Goal: Navigation & Orientation: Find specific page/section

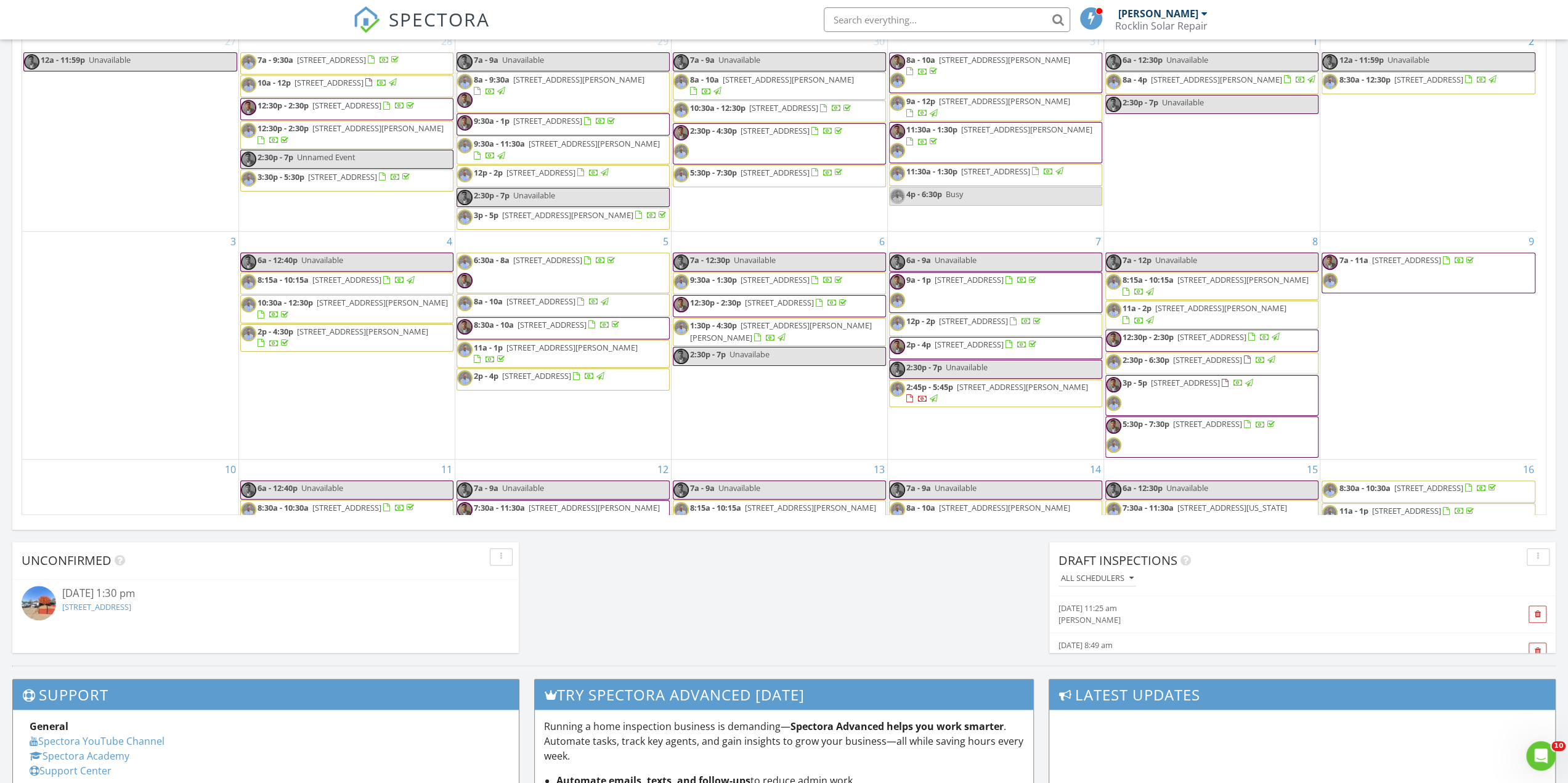
scroll to position [1139, 1587]
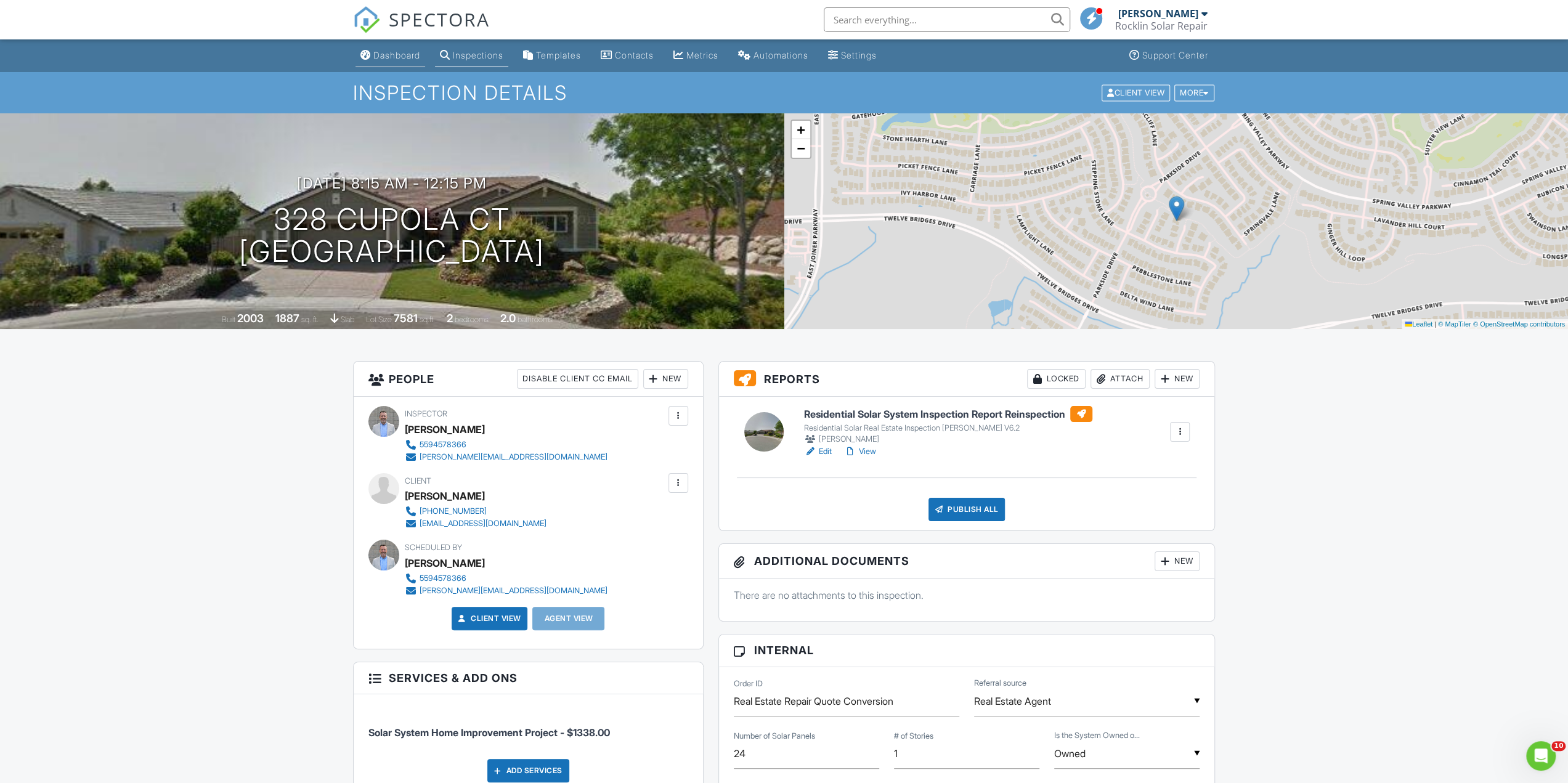
click at [404, 59] on div "Dashboard" at bounding box center [396, 55] width 46 height 10
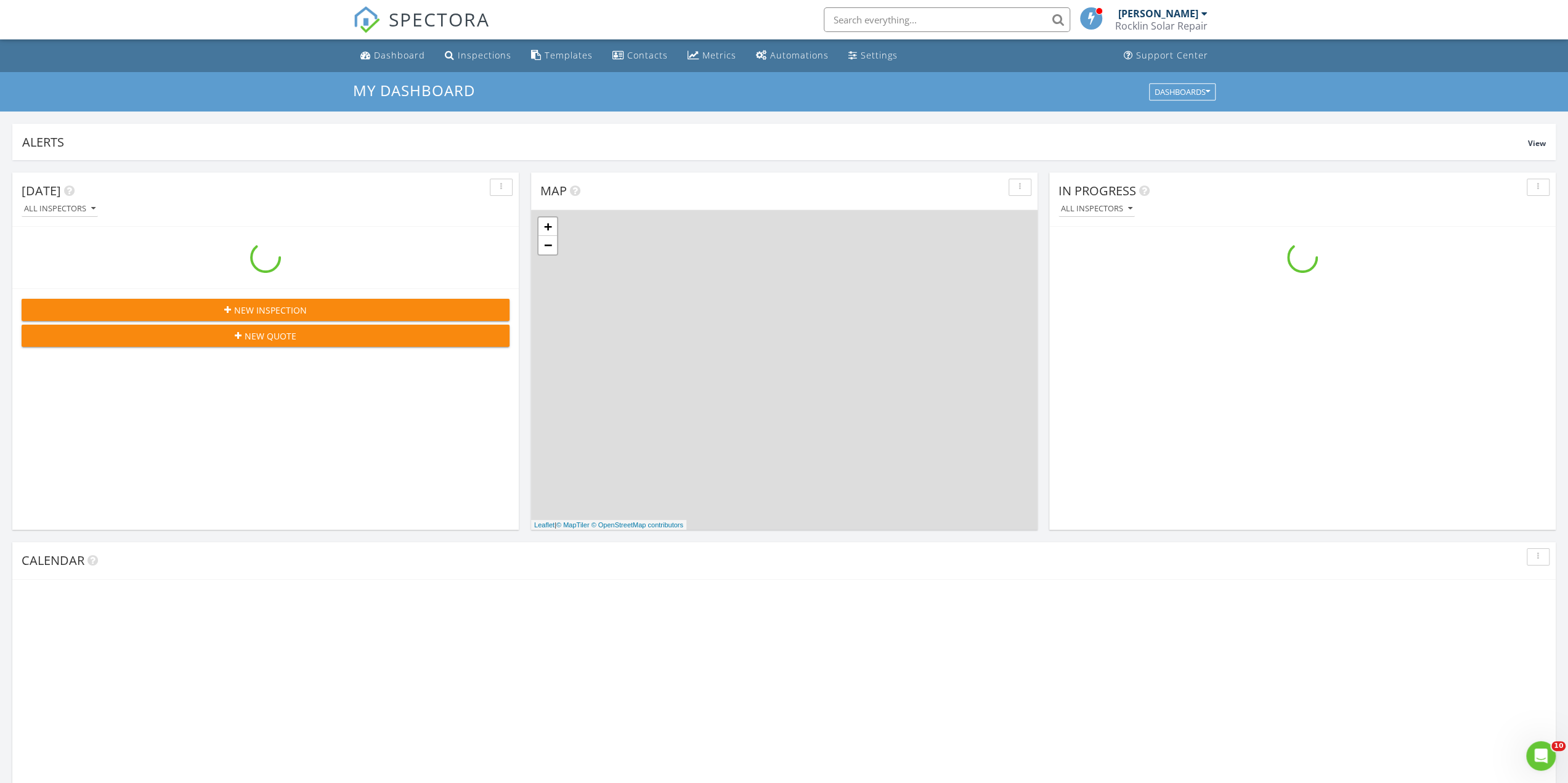
scroll to position [1139, 1587]
